Goal: Task Accomplishment & Management: Manage account settings

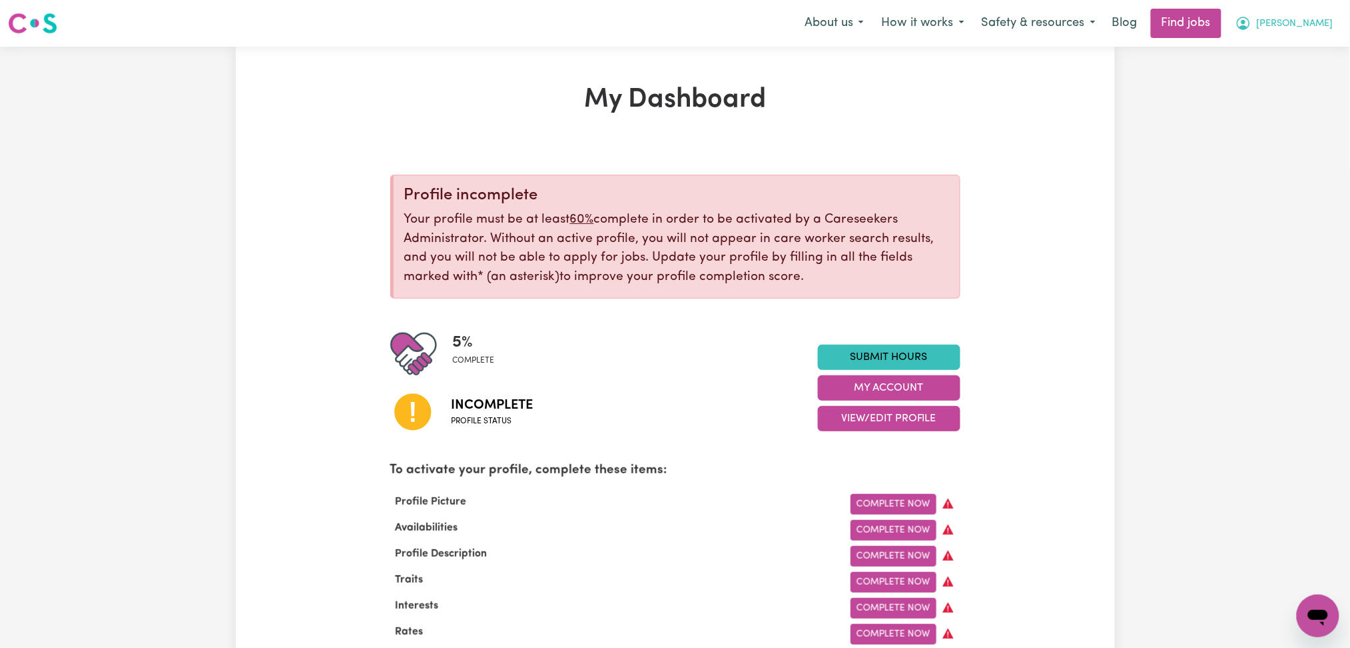
drag, startPoint x: 1295, startPoint y: 44, endPoint x: 1295, endPoint y: 26, distance: 18.0
click at [1296, 41] on nav "Menu About us How it works Safety & resources Blog Find jobs [PERSON_NAME]" at bounding box center [675, 23] width 1350 height 47
click at [1295, 24] on button "[PERSON_NAME]" at bounding box center [1284, 23] width 115 height 28
click at [1280, 101] on link "Logout" at bounding box center [1288, 101] width 105 height 25
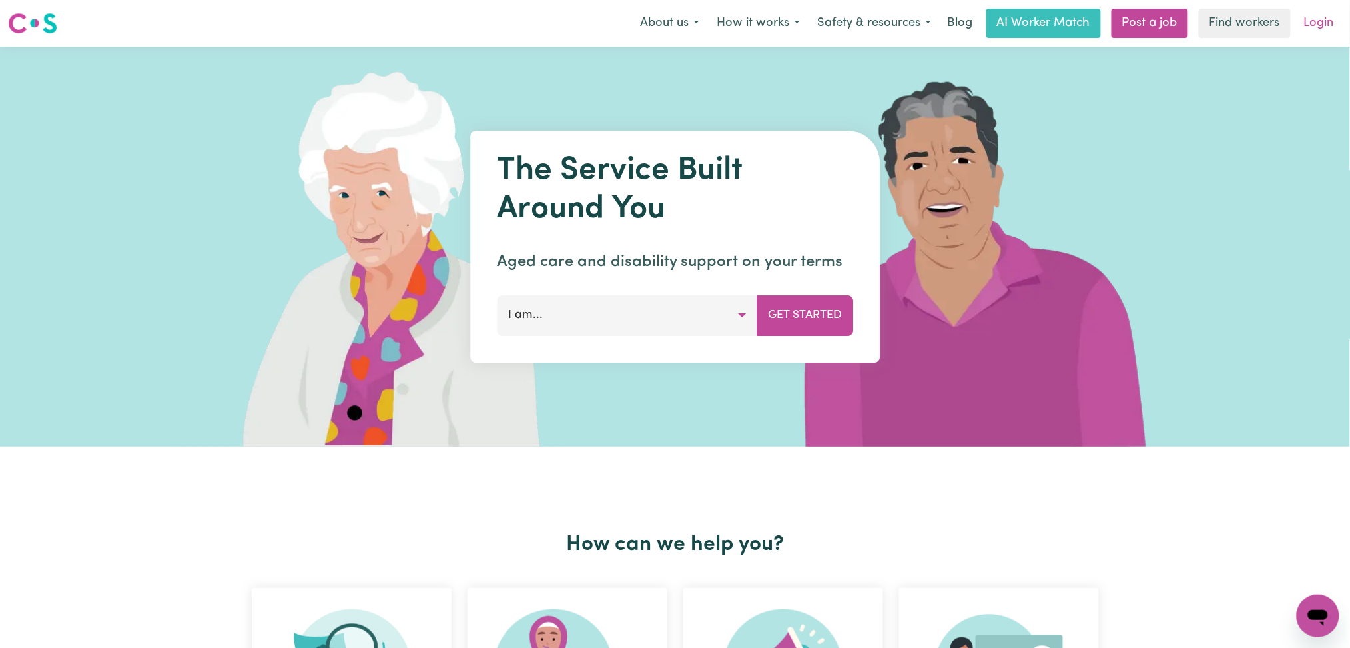
click at [1324, 15] on link "Login" at bounding box center [1319, 23] width 46 height 29
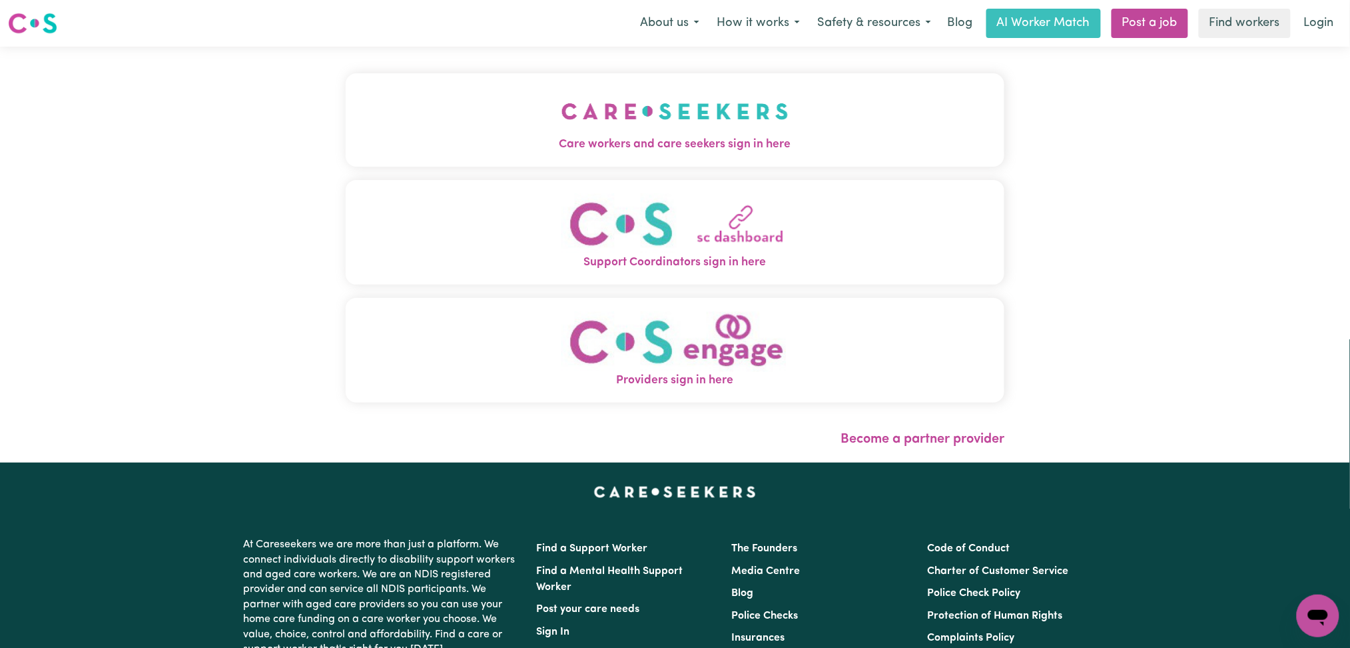
drag, startPoint x: 416, startPoint y: 123, endPoint x: 385, endPoint y: 134, distance: 33.1
click at [412, 126] on button "Care workers and care seekers sign in here" at bounding box center [676, 119] width 660 height 93
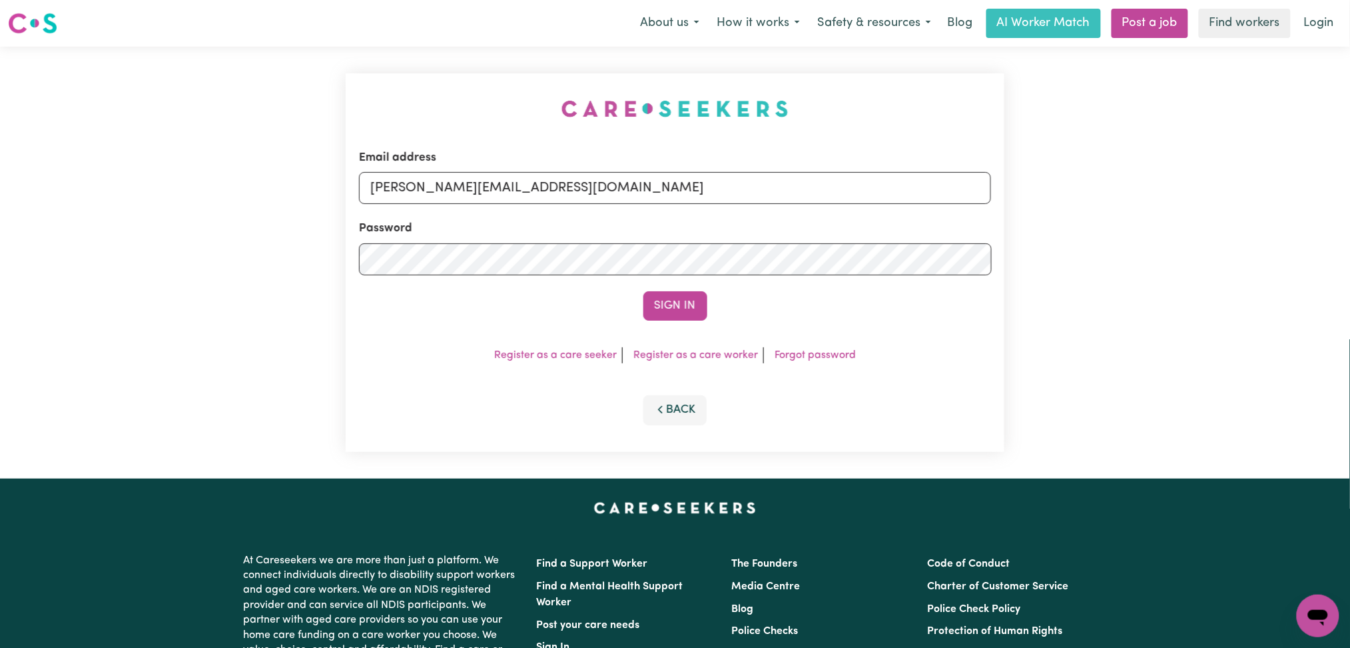
click at [528, 204] on div "Email address [PERSON_NAME][EMAIL_ADDRESS][DOMAIN_NAME]" at bounding box center [675, 176] width 633 height 55
click at [500, 193] on input "[PERSON_NAME][EMAIL_ADDRESS][DOMAIN_NAME]" at bounding box center [675, 188] width 633 height 32
drag, startPoint x: 440, startPoint y: 187, endPoint x: 906, endPoint y: 195, distance: 465.7
click at [906, 195] on input "Superuser~[EMAIL_ADDRESS][DOMAIN_NAME]" at bounding box center [675, 188] width 633 height 32
type input "[EMAIL_ADDRESS][PERSON_NAME][DOMAIN_NAME]"
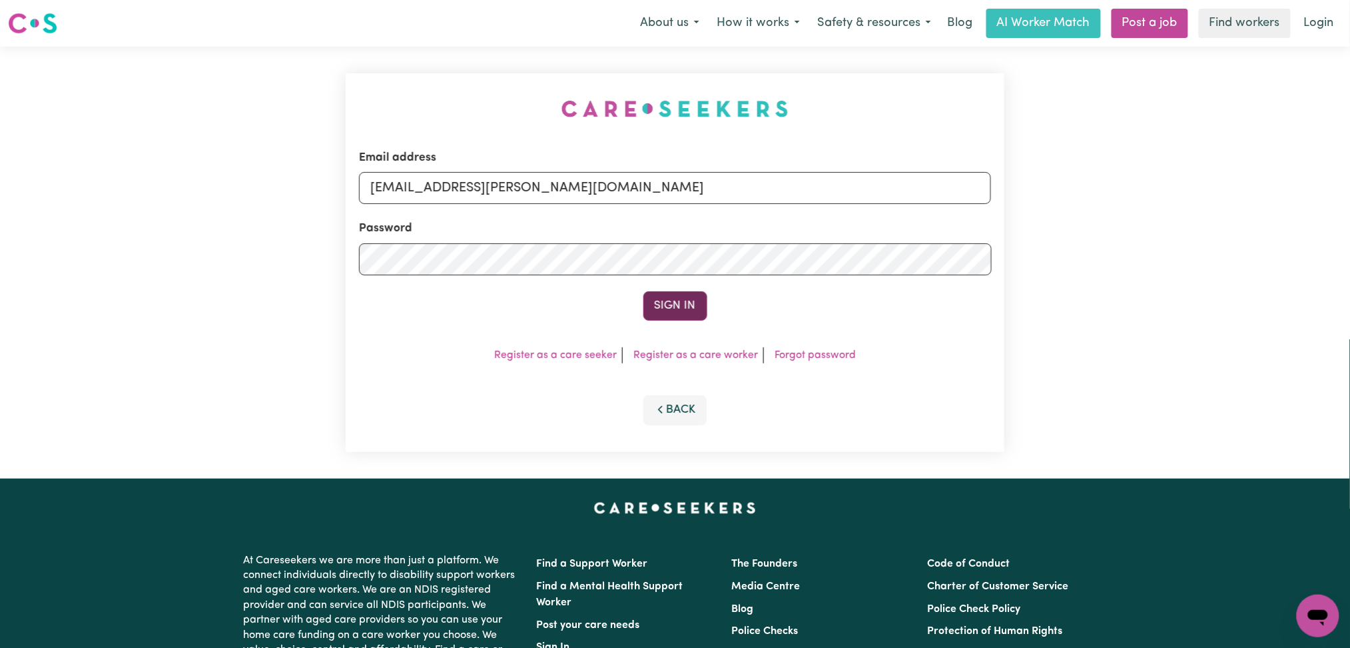
click at [683, 298] on button "Sign In" at bounding box center [676, 305] width 64 height 29
